Goal: Task Accomplishment & Management: Manage account settings

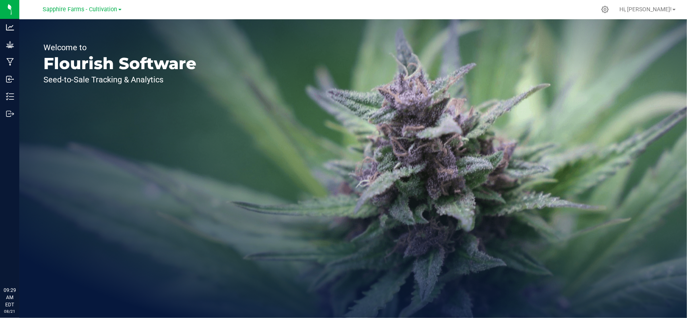
click at [87, 14] on div "Sapphire Farms - Cultivation" at bounding box center [81, 9] width 117 height 12
click at [88, 7] on span "Sapphire Farms - Cultivation" at bounding box center [80, 9] width 74 height 7
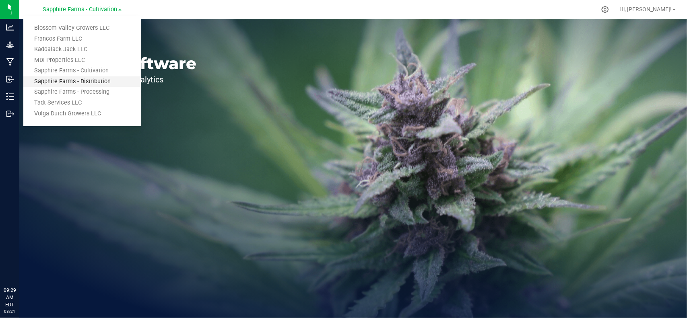
click at [94, 84] on link "Sapphire Farms - Distribution" at bounding box center [81, 81] width 117 height 11
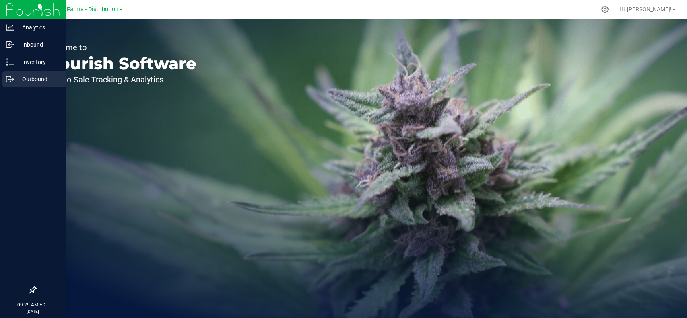
click at [24, 79] on p "Outbound" at bounding box center [38, 79] width 48 height 10
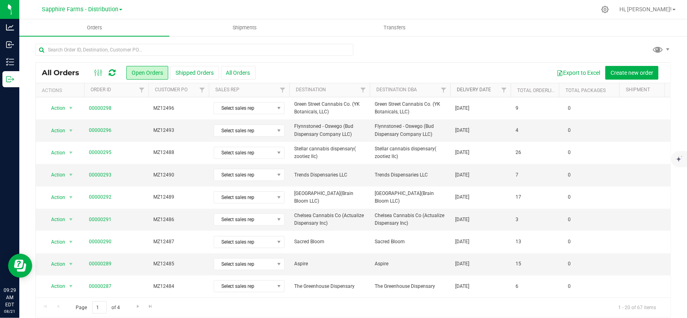
click at [470, 92] on link "Delivery Date" at bounding box center [474, 90] width 34 height 6
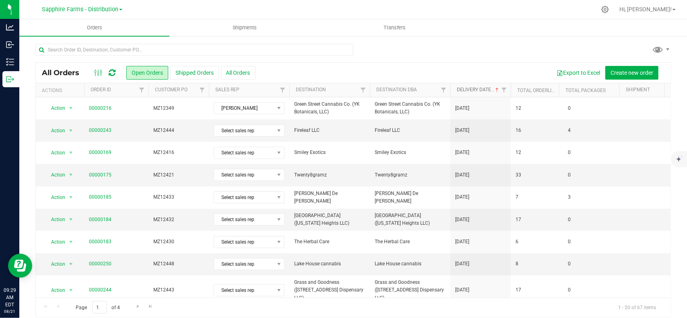
click at [470, 92] on link "Delivery Date" at bounding box center [478, 90] width 43 height 6
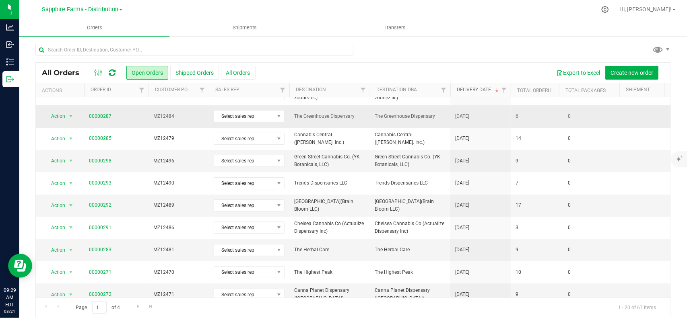
scroll to position [40, 0]
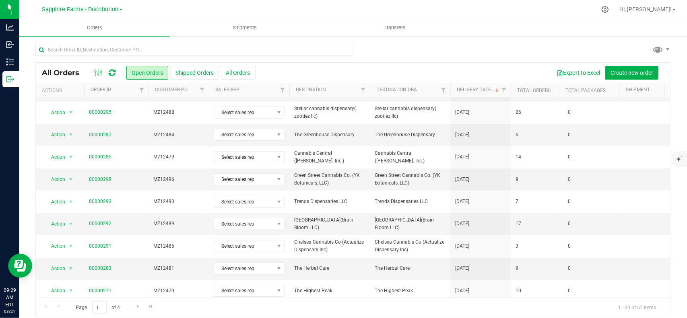
click at [169, 84] on th "Customer PO" at bounding box center [178, 90] width 60 height 14
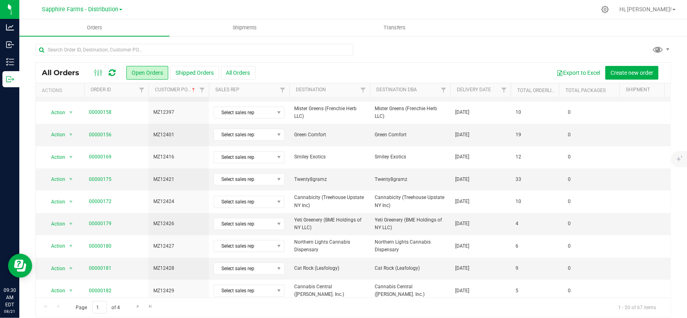
scroll to position [0, 0]
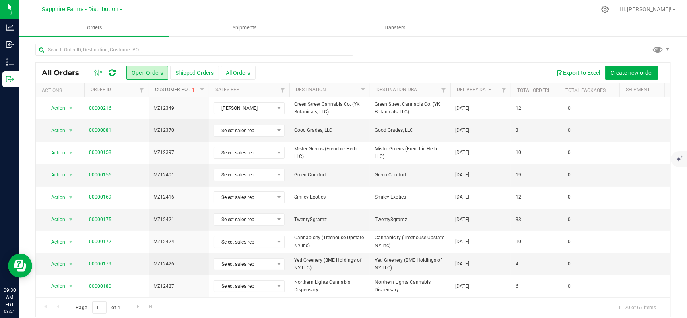
click at [171, 88] on link "Customer PO" at bounding box center [176, 90] width 42 height 6
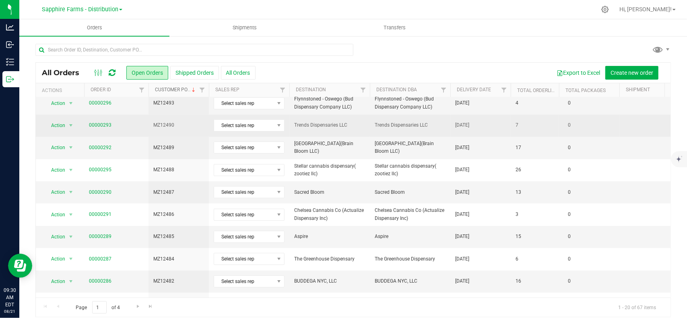
scroll to position [40, 0]
